Goal: Download file/media

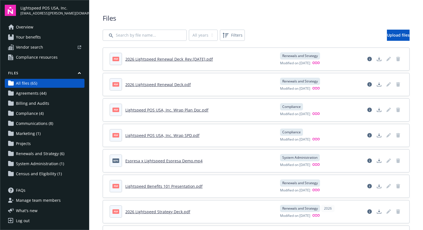
click at [151, 60] on link "2026 Lightspeed Renewal Deck_Rev.[DATE].pdf" at bounding box center [169, 59] width 88 height 5
